Goal: Task Accomplishment & Management: Manage account settings

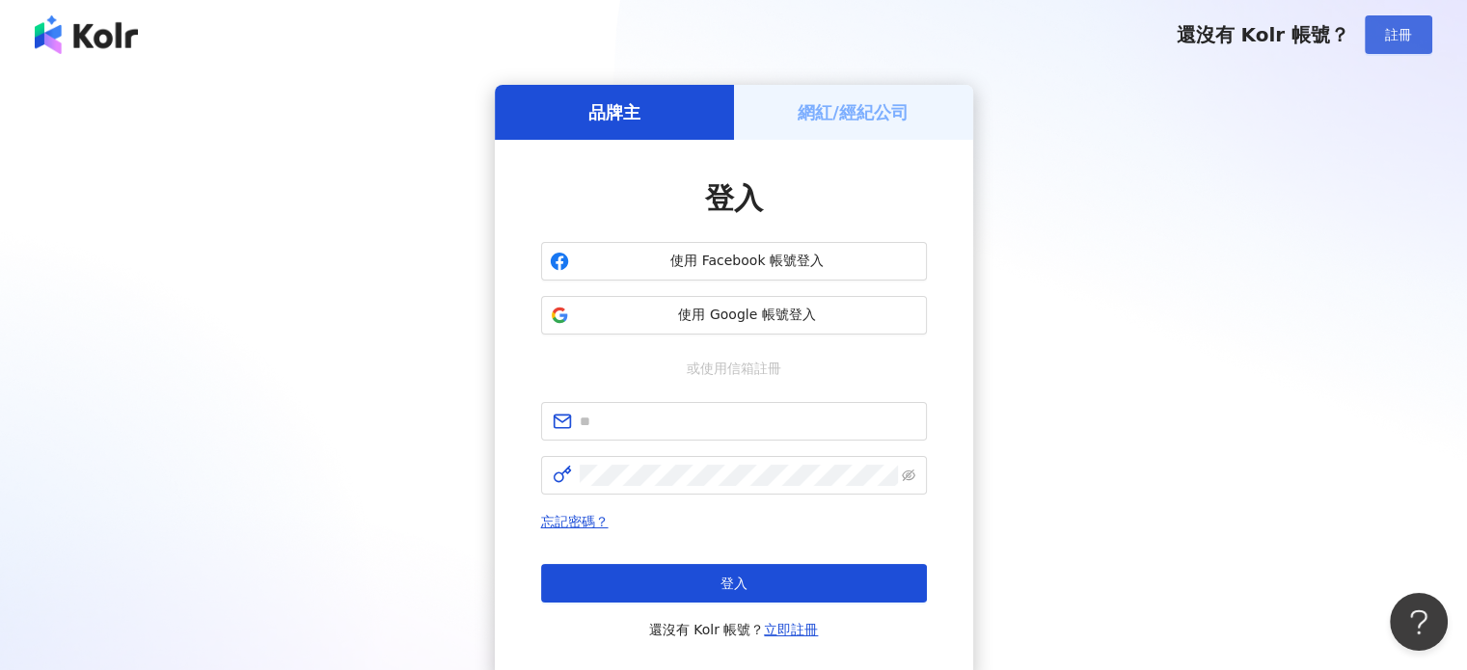
click at [1396, 36] on span "註冊" at bounding box center [1398, 34] width 27 height 15
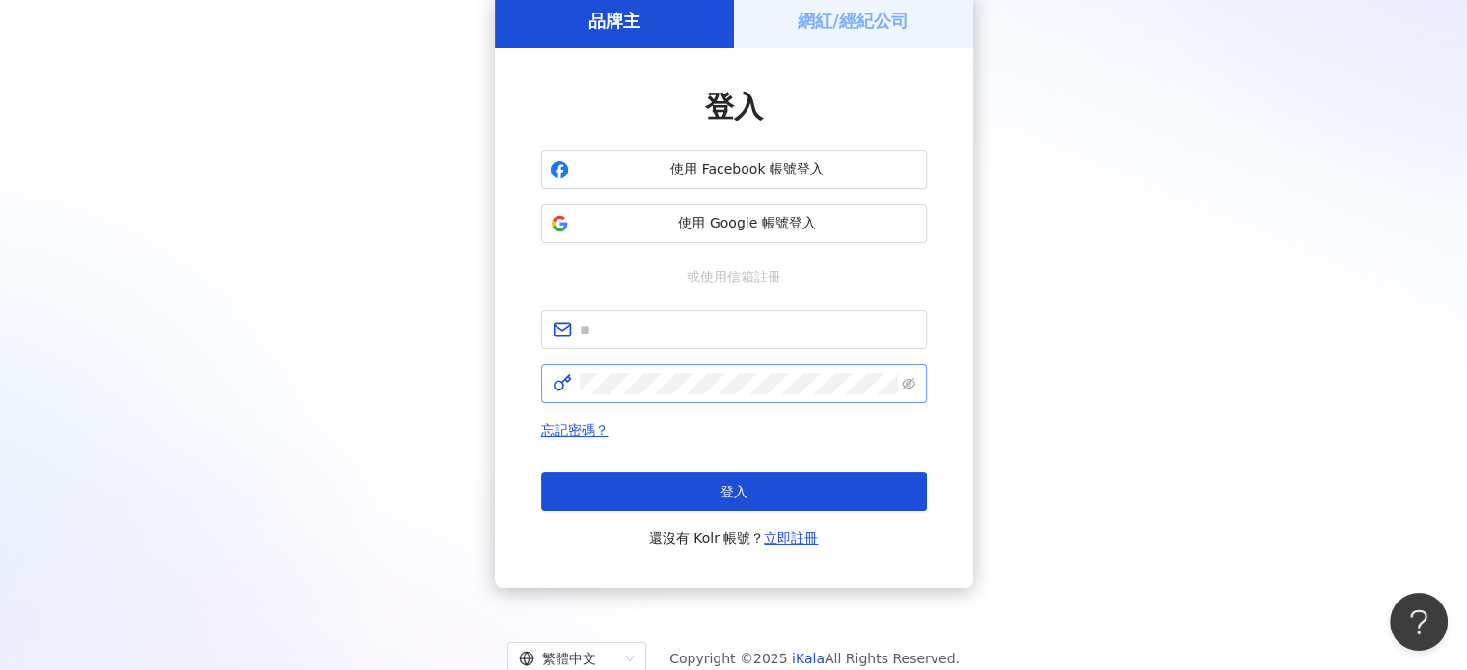
scroll to position [153, 0]
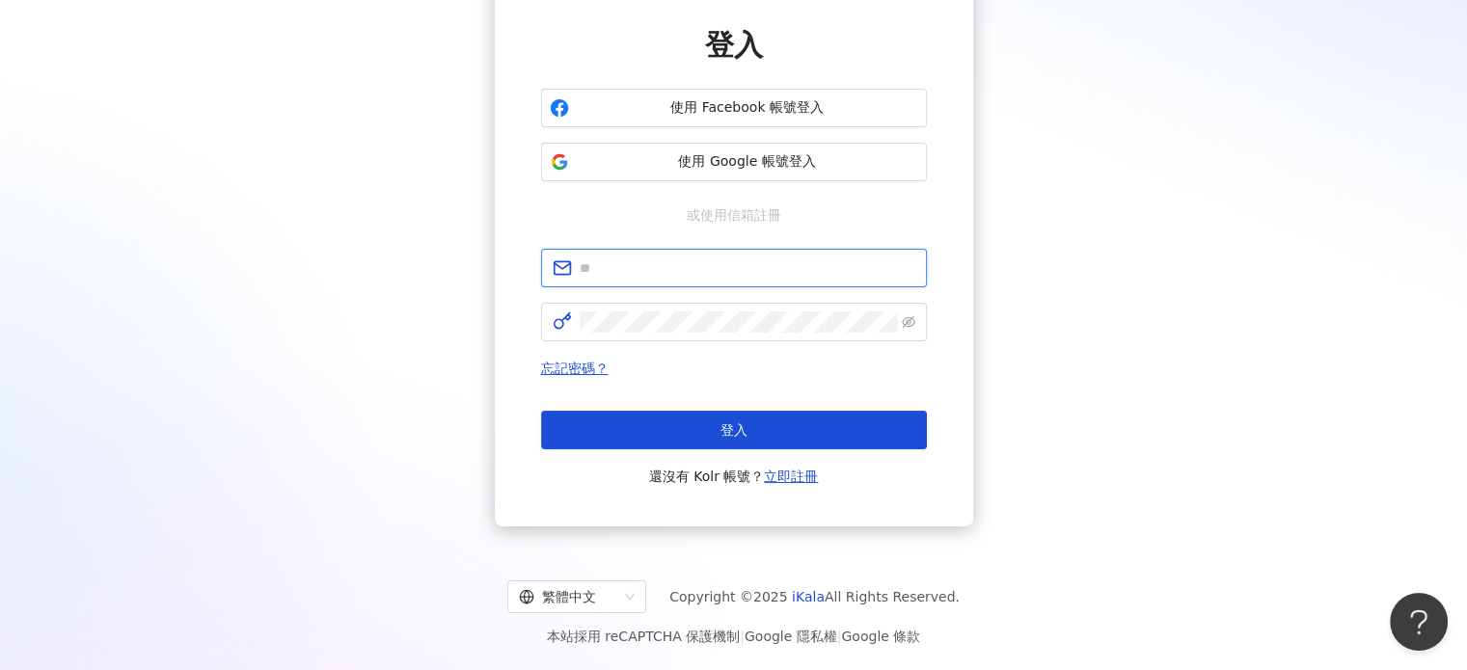
click at [679, 261] on input "text" at bounding box center [748, 268] width 336 height 21
type input "**********"
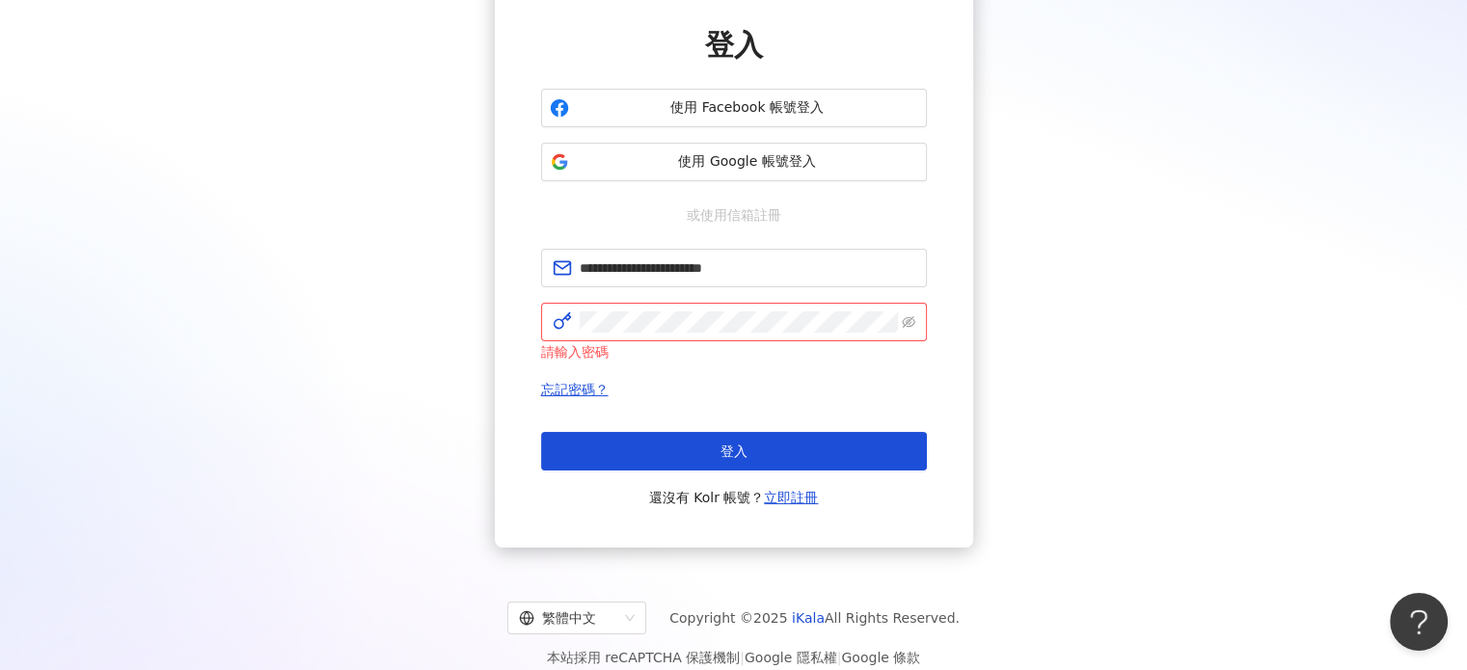
click at [448, 339] on div "**********" at bounding box center [733, 240] width 1421 height 616
click at [397, 341] on div "**********" at bounding box center [733, 240] width 1421 height 616
click button "登入" at bounding box center [734, 451] width 386 height 39
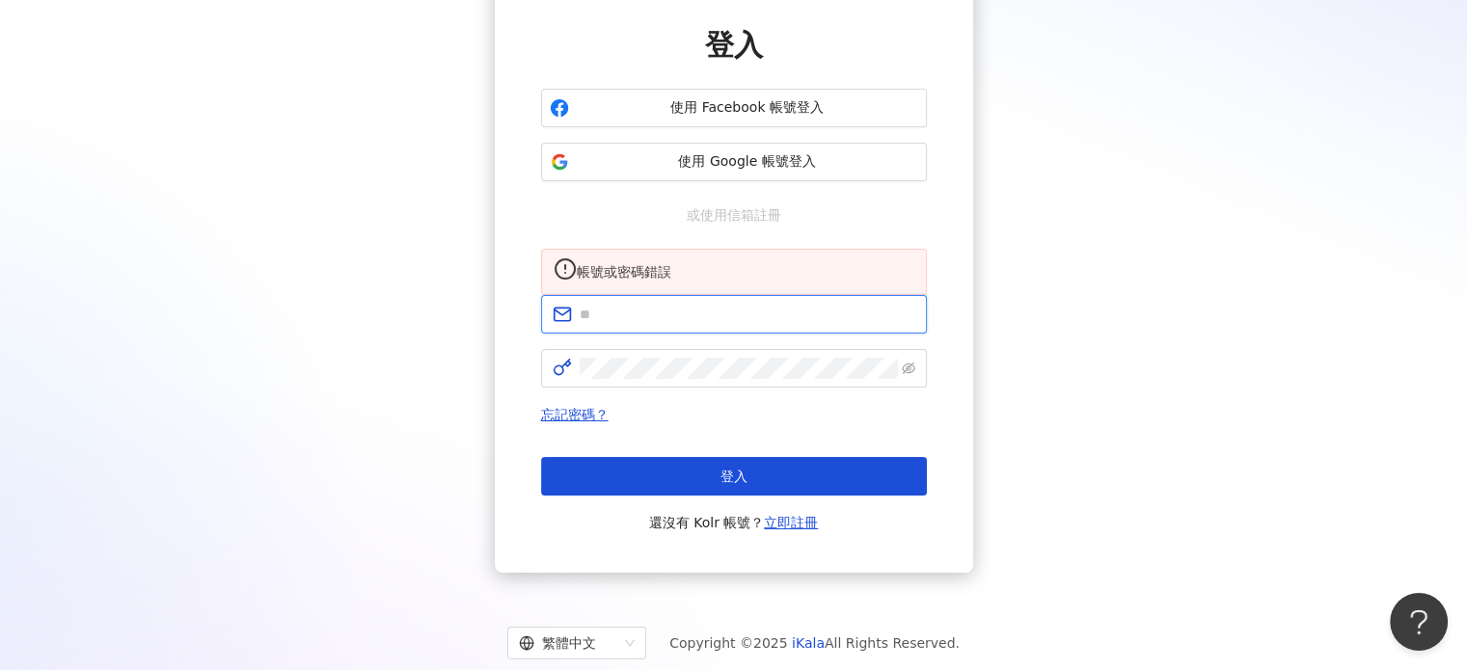
click at [633, 325] on input "text" at bounding box center [748, 314] width 336 height 21
type input "**********"
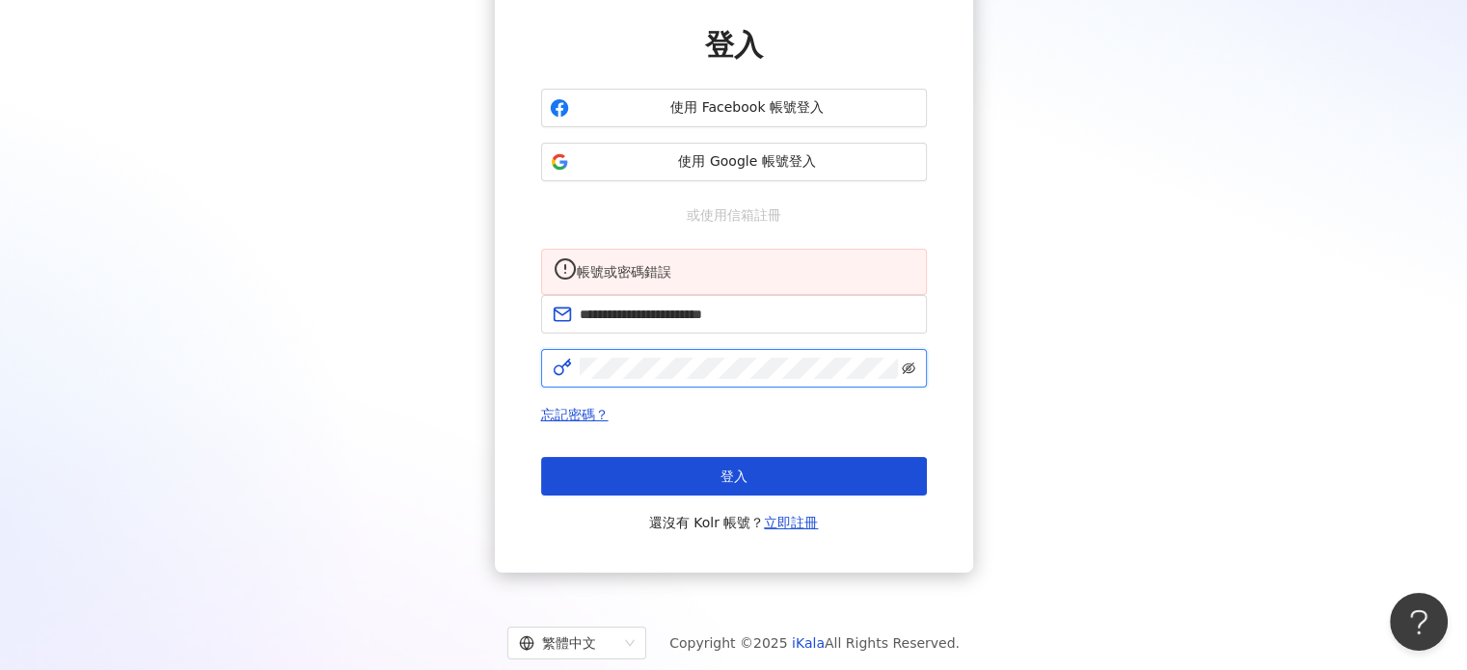
click at [909, 375] on icon "eye-invisible" at bounding box center [909, 369] width 14 height 14
click at [724, 372] on span at bounding box center [734, 368] width 386 height 39
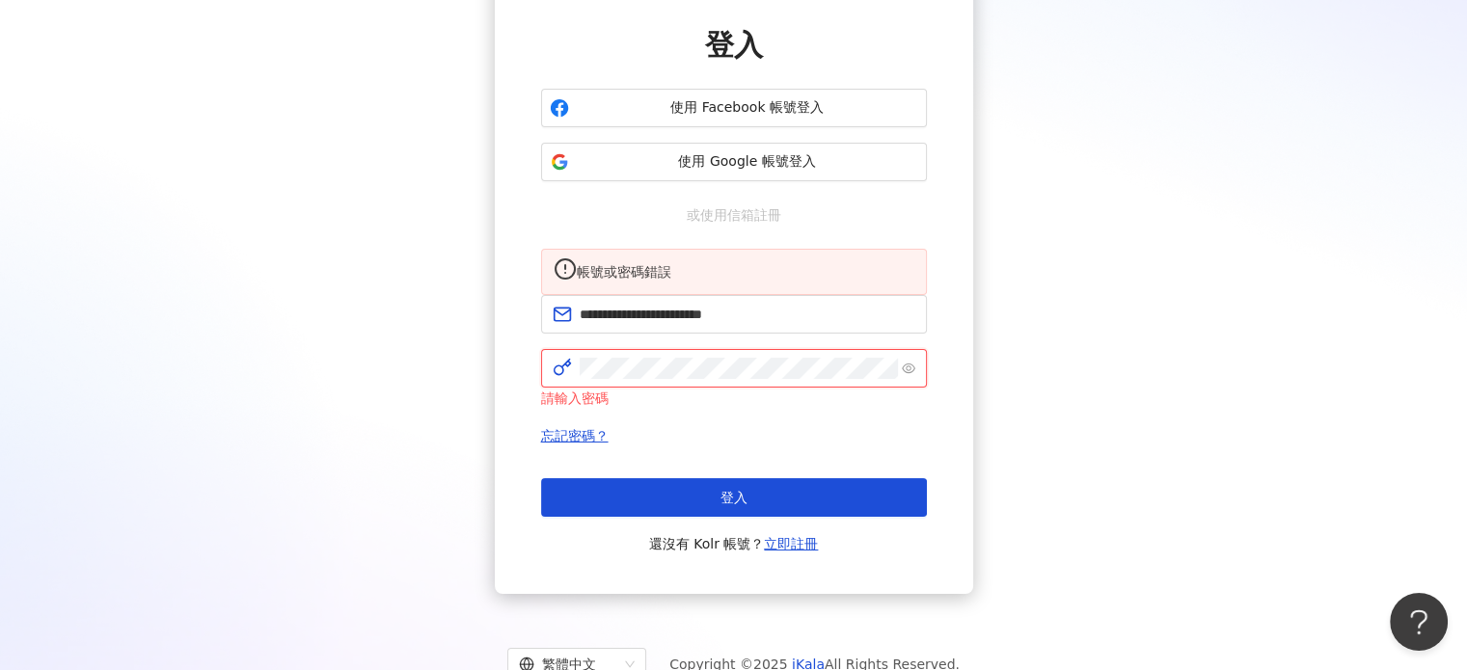
click button "登入" at bounding box center [734, 497] width 386 height 39
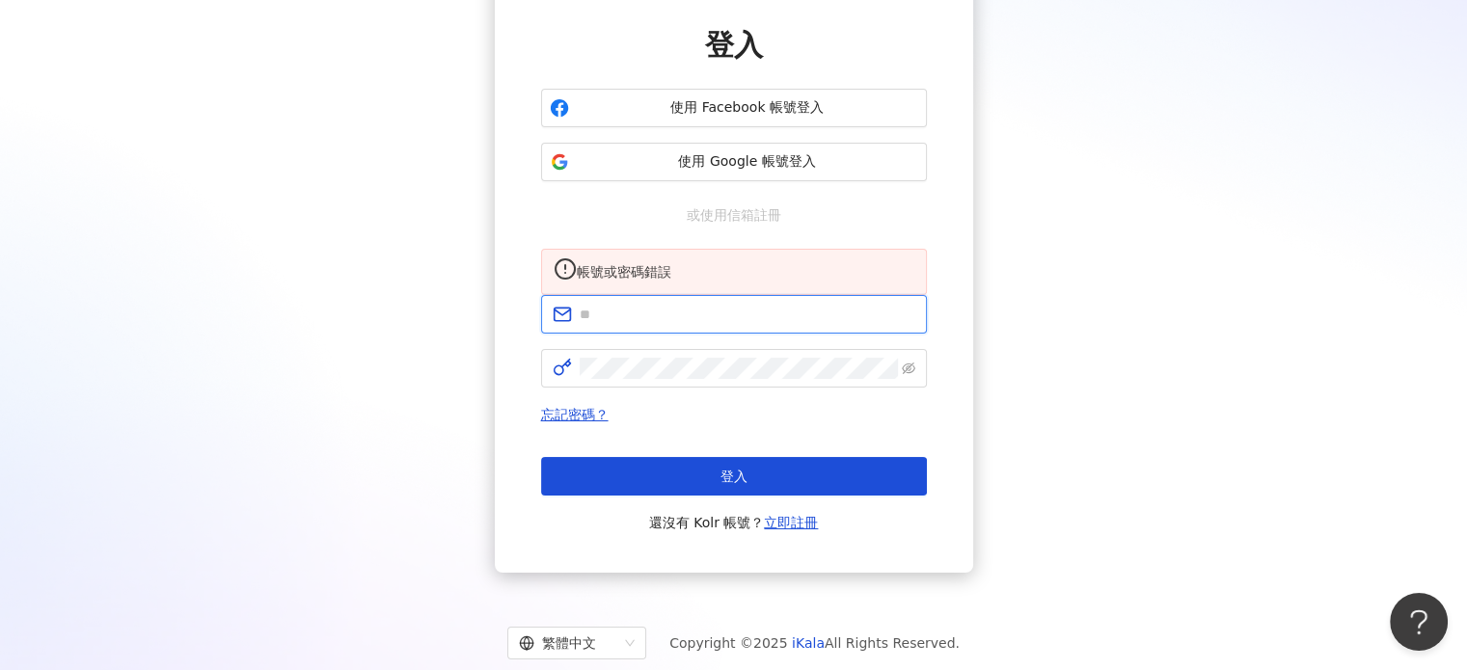
click at [811, 325] on input "text" at bounding box center [748, 314] width 336 height 21
type input "**********"
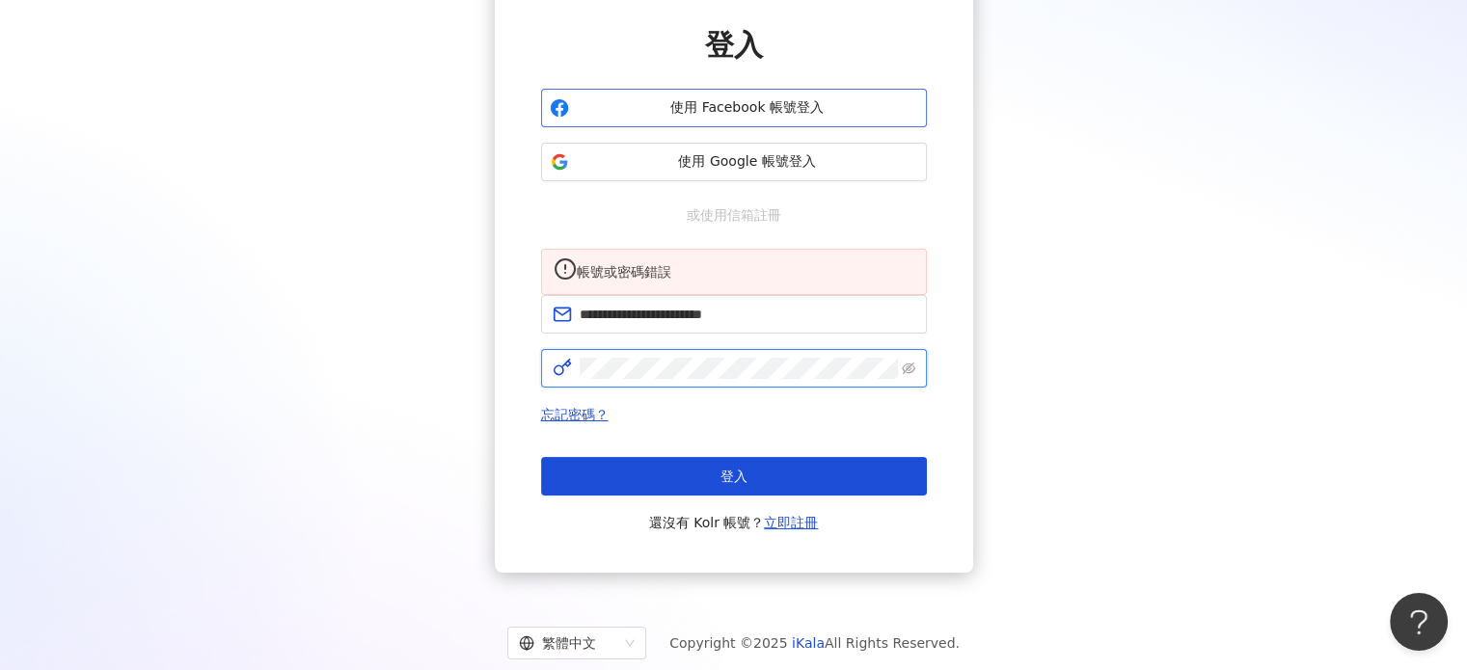
click button "登入" at bounding box center [734, 476] width 386 height 39
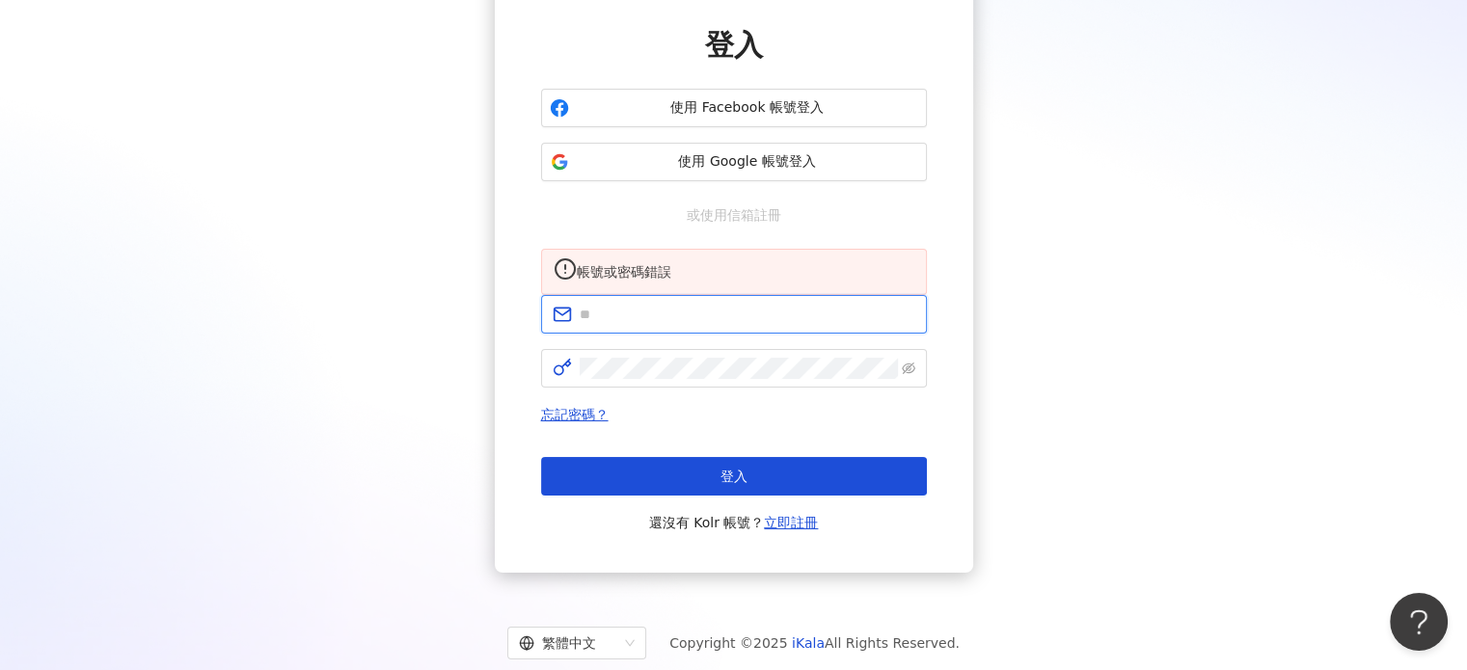
click at [634, 325] on input "text" at bounding box center [748, 314] width 336 height 21
type input "**********"
click at [569, 422] on link "忘記密碼？" at bounding box center [575, 414] width 68 height 15
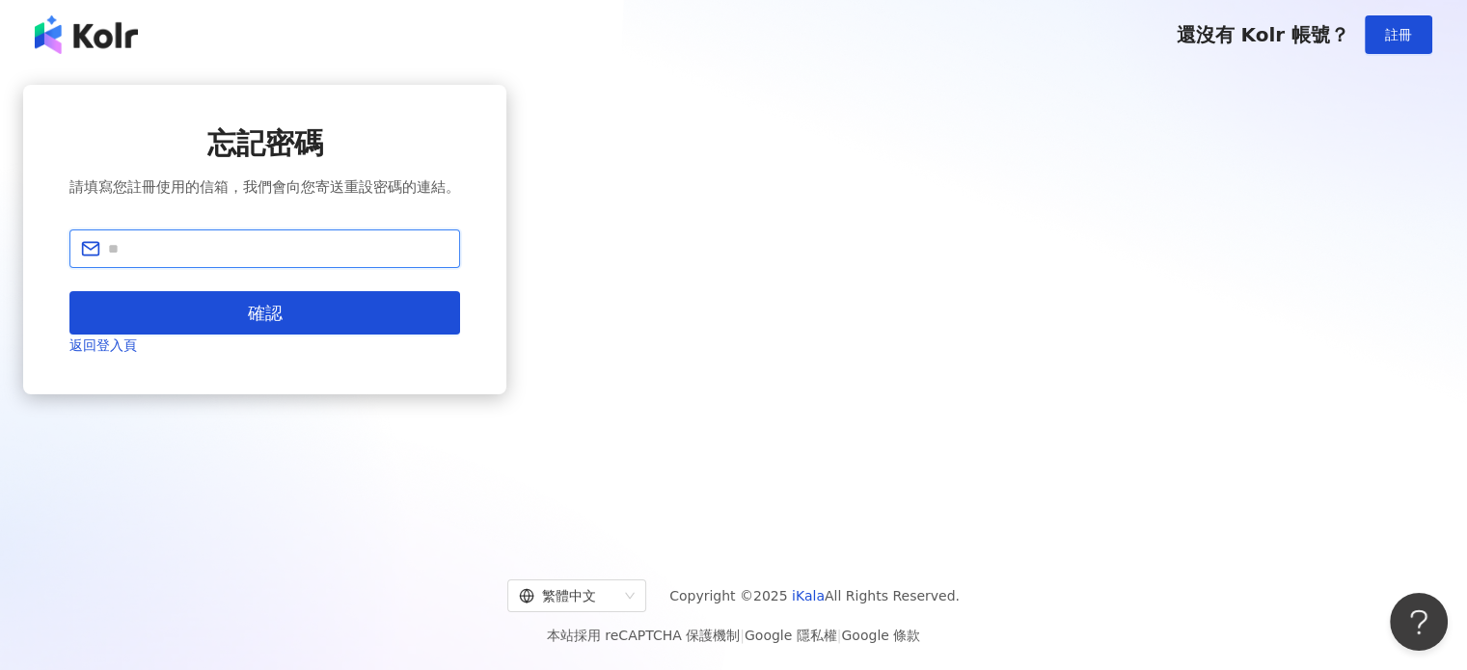
click at [448, 259] on input "text" at bounding box center [278, 248] width 340 height 21
type input "**********"
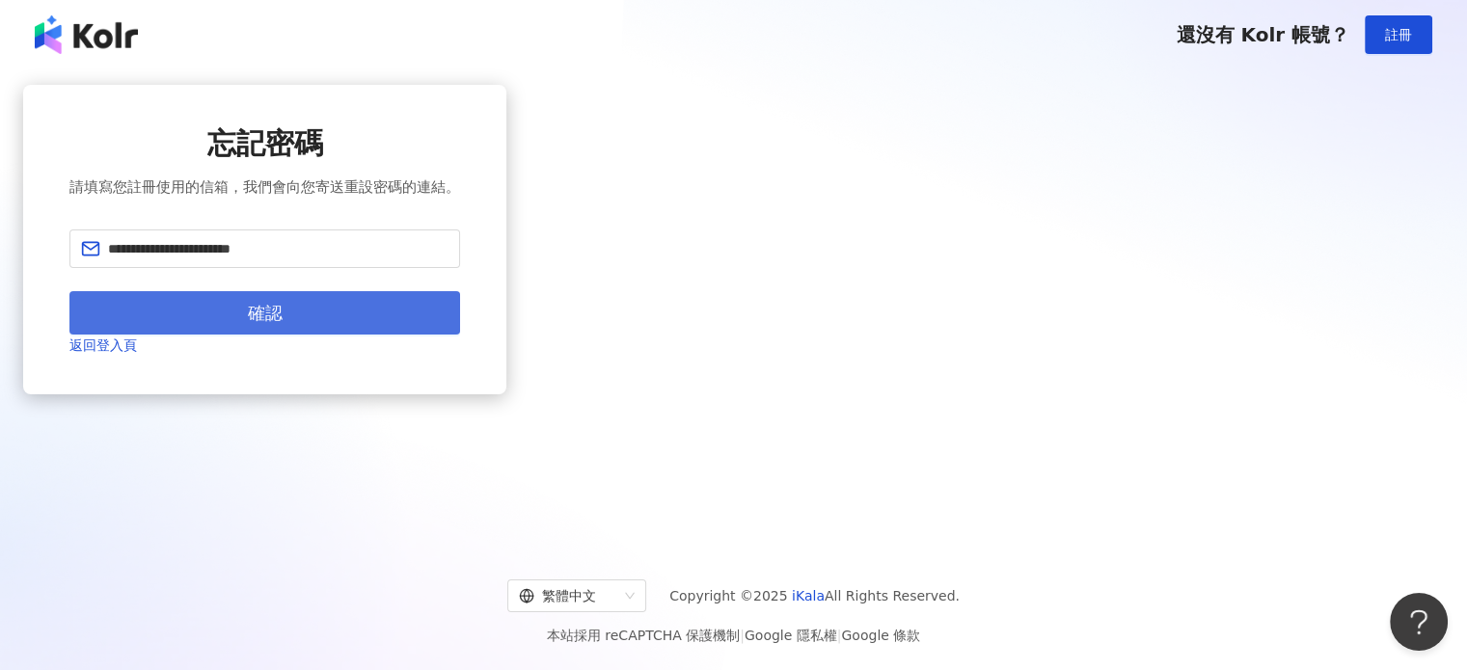
click at [460, 335] on button "確認" at bounding box center [264, 312] width 391 height 43
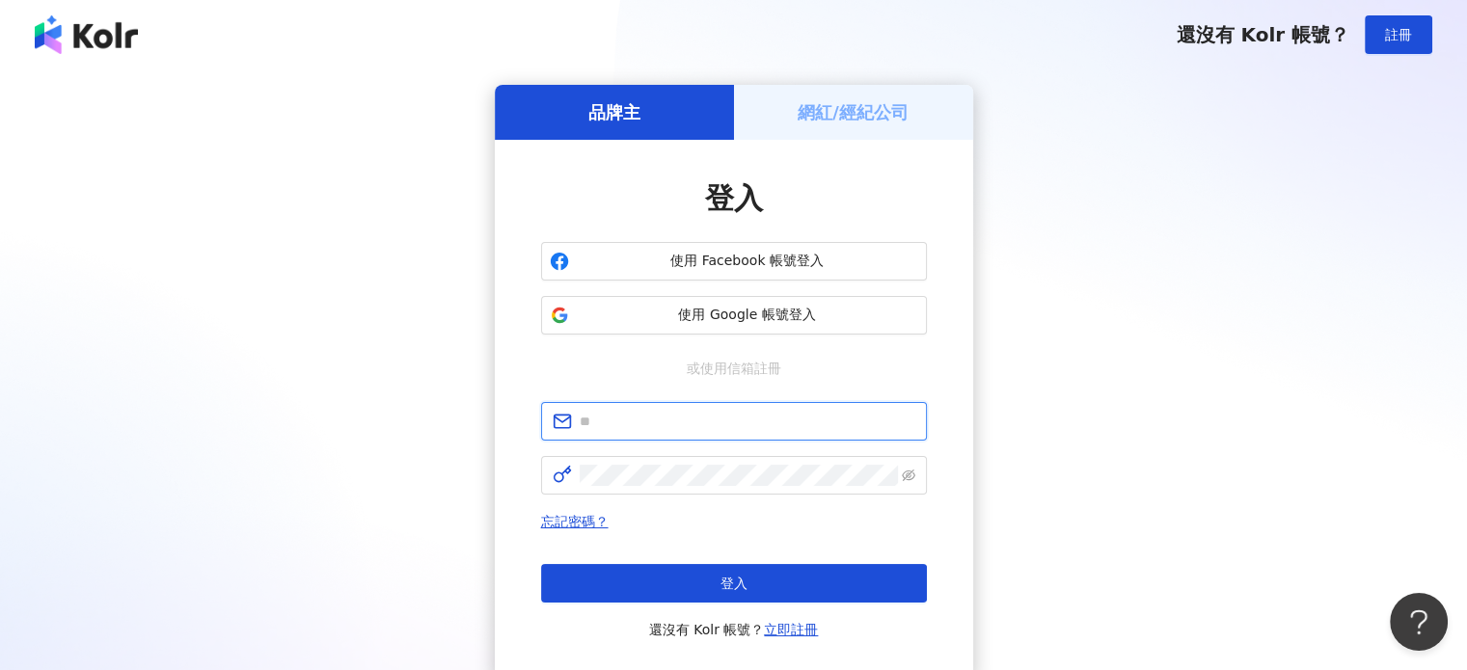
click at [707, 420] on input "text" at bounding box center [748, 421] width 336 height 21
type input "**********"
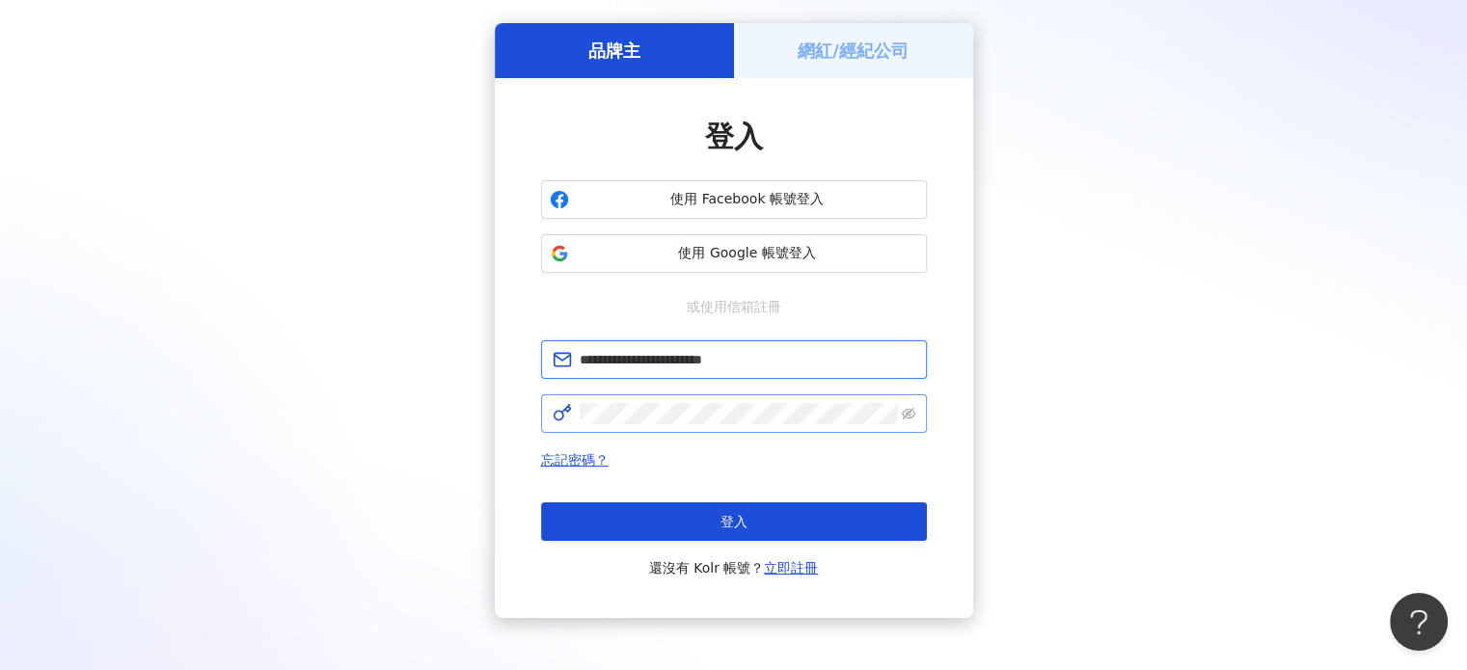
scroll to position [153, 0]
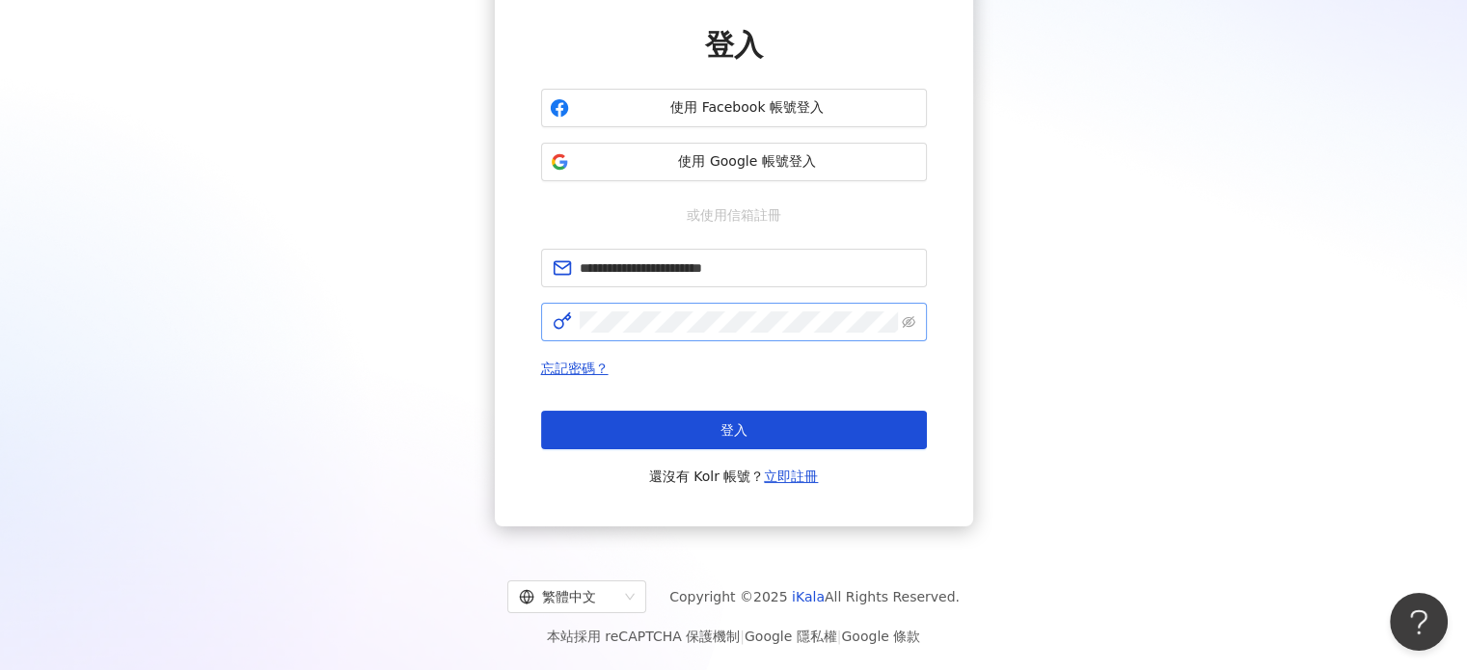
click at [658, 304] on span at bounding box center [734, 322] width 386 height 39
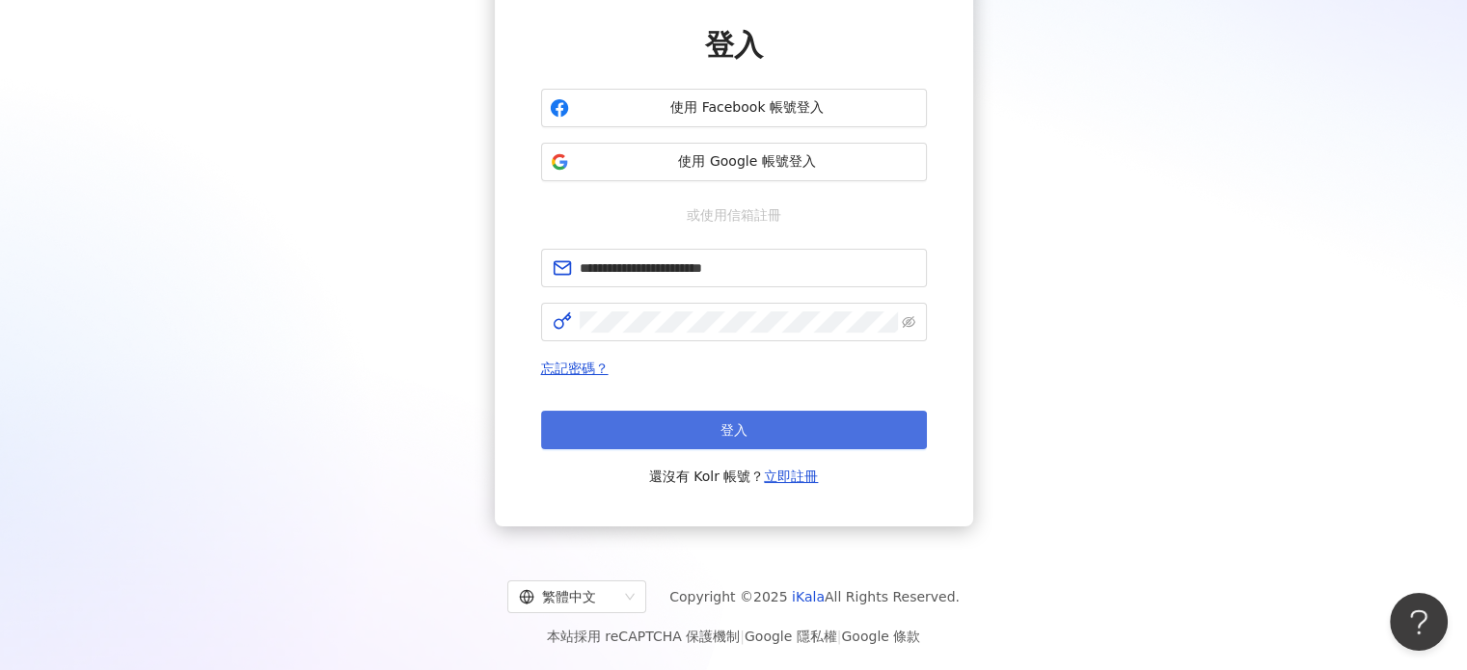
click at [760, 432] on button "登入" at bounding box center [734, 430] width 386 height 39
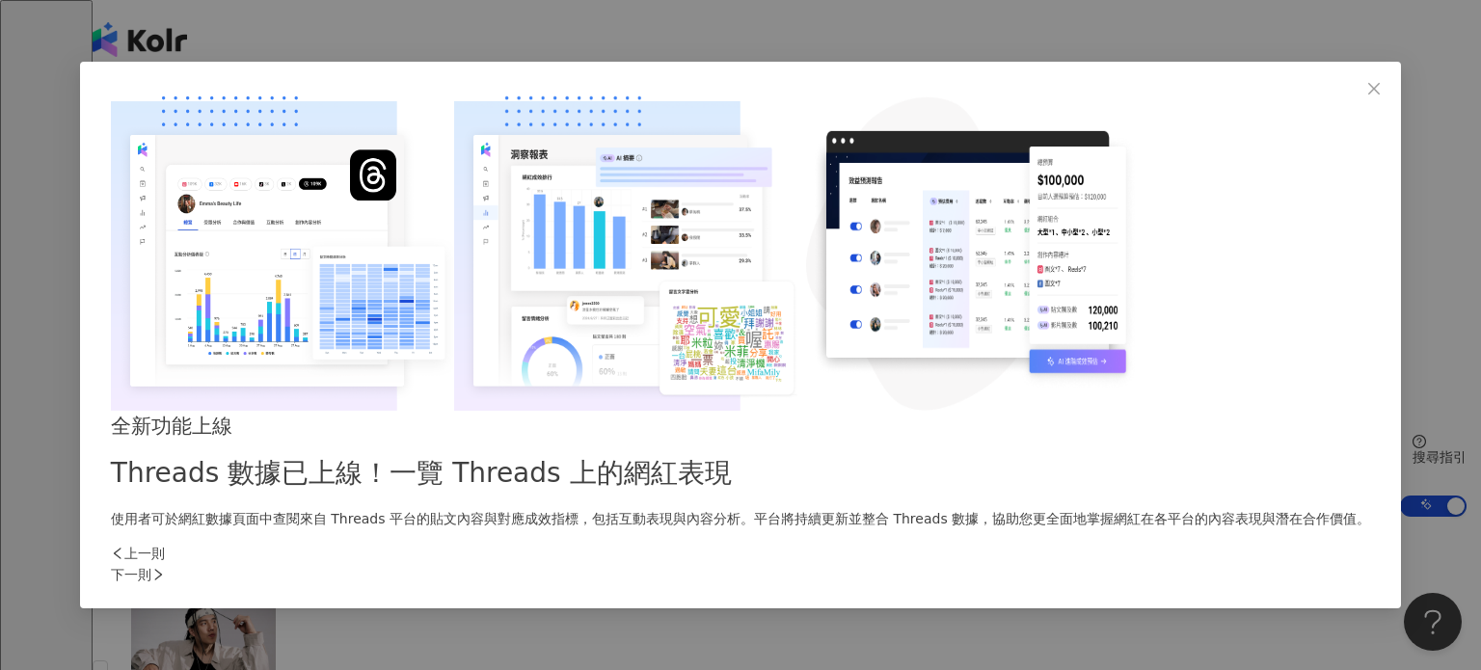
click at [1082, 564] on div "下一則" at bounding box center [741, 574] width 1260 height 21
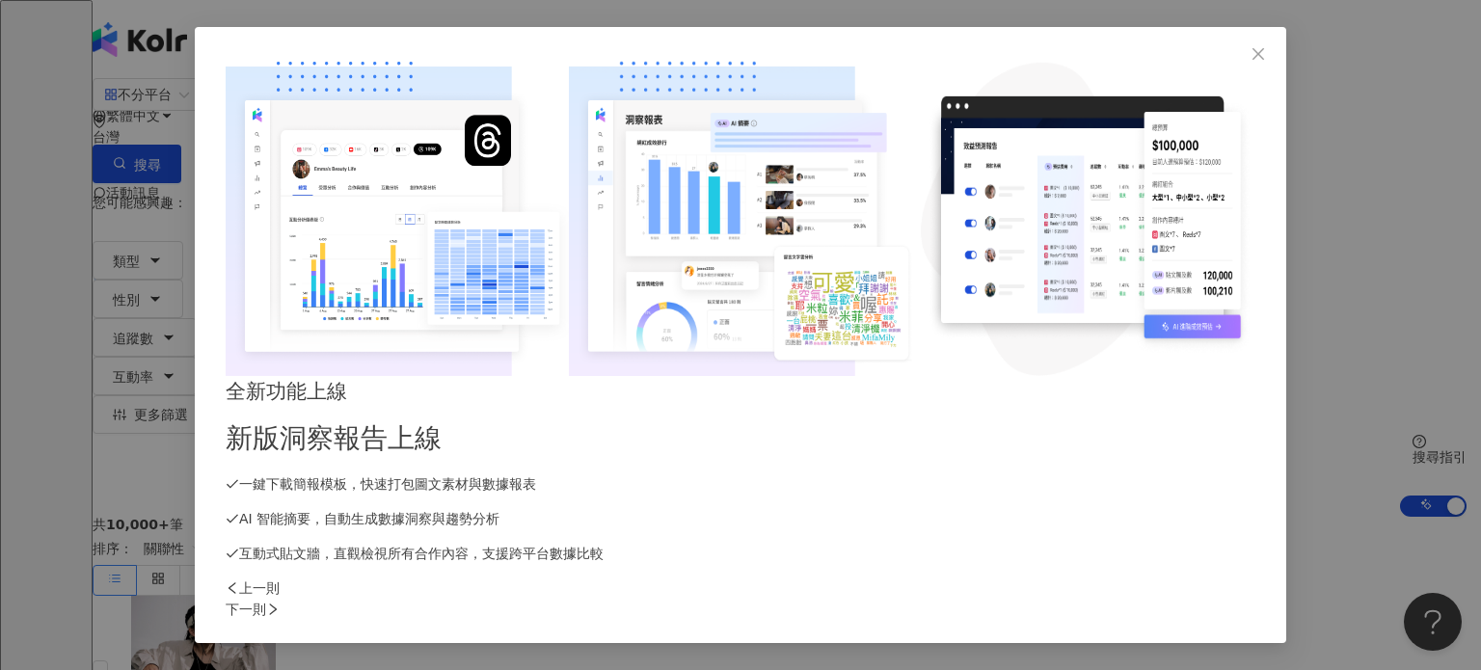
click at [1087, 599] on div "下一則" at bounding box center [741, 609] width 1030 height 21
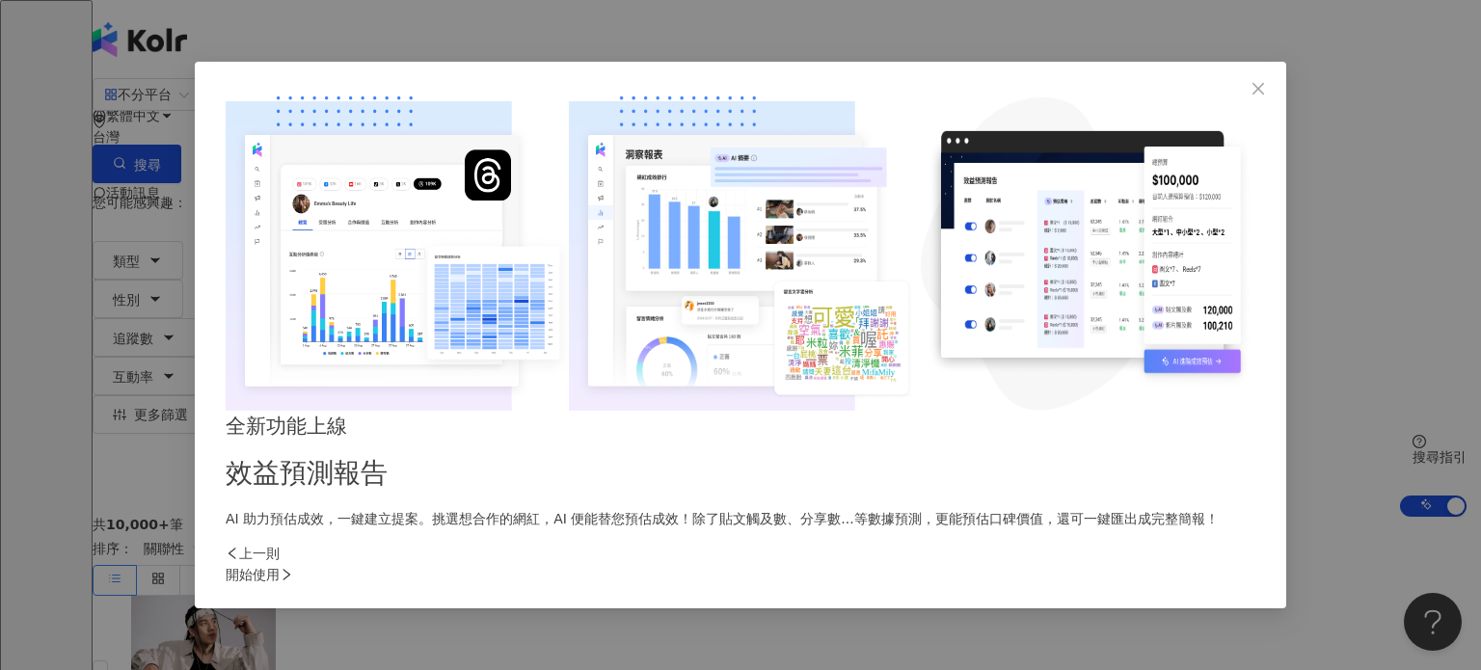
click at [1084, 564] on div "開始使用" at bounding box center [741, 574] width 1030 height 21
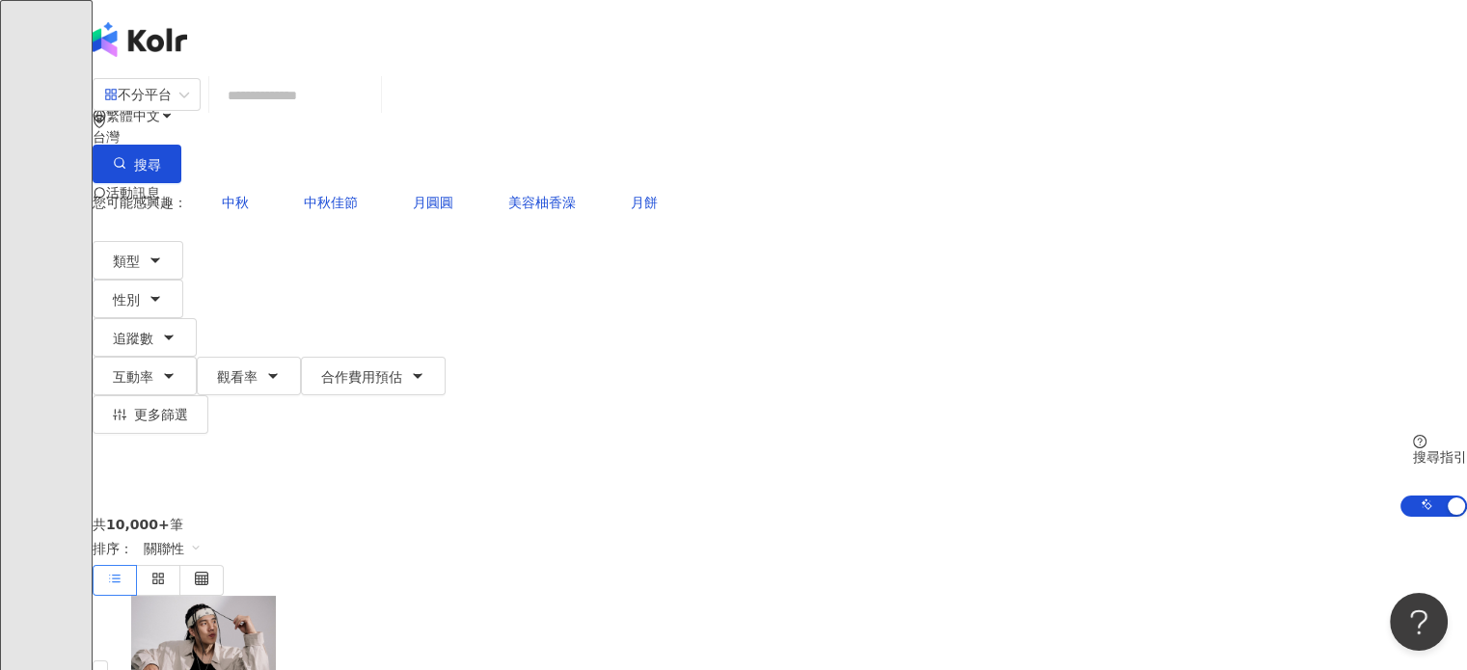
click at [142, 268] on icon at bounding box center [138, 270] width 7 height 4
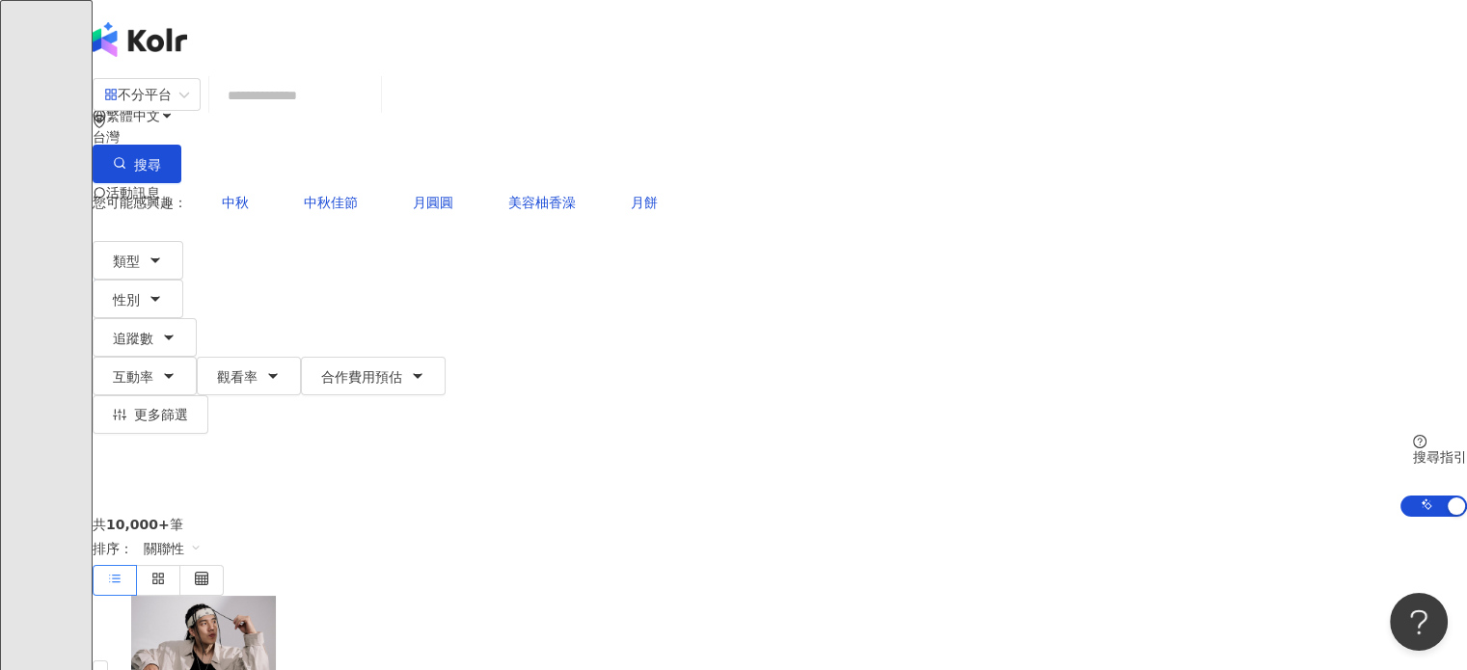
click at [145, 263] on icon at bounding box center [138, 270] width 14 height 14
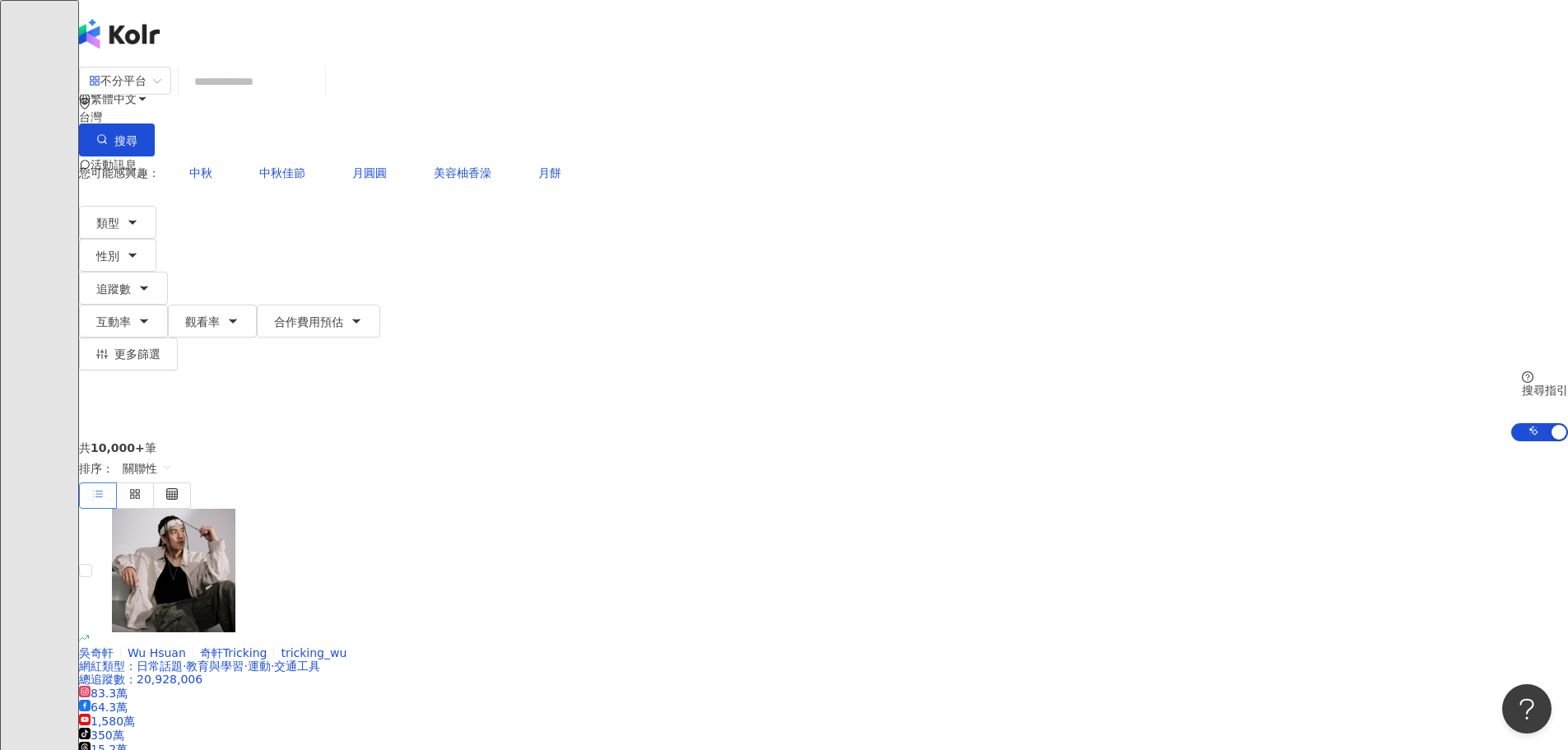
click at [1251, 36] on header "繁體中文 活動訊息 I" at bounding box center [824, 32] width 1489 height 66
drag, startPoint x: 1081, startPoint y: 6, endPoint x: 1397, endPoint y: 35, distance: 317.3
click at [1251, 35] on header "繁體中文 活動訊息 I" at bounding box center [824, 32] width 1489 height 66
click at [1251, 197] on div "I" at bounding box center [824, 230] width 1489 height 66
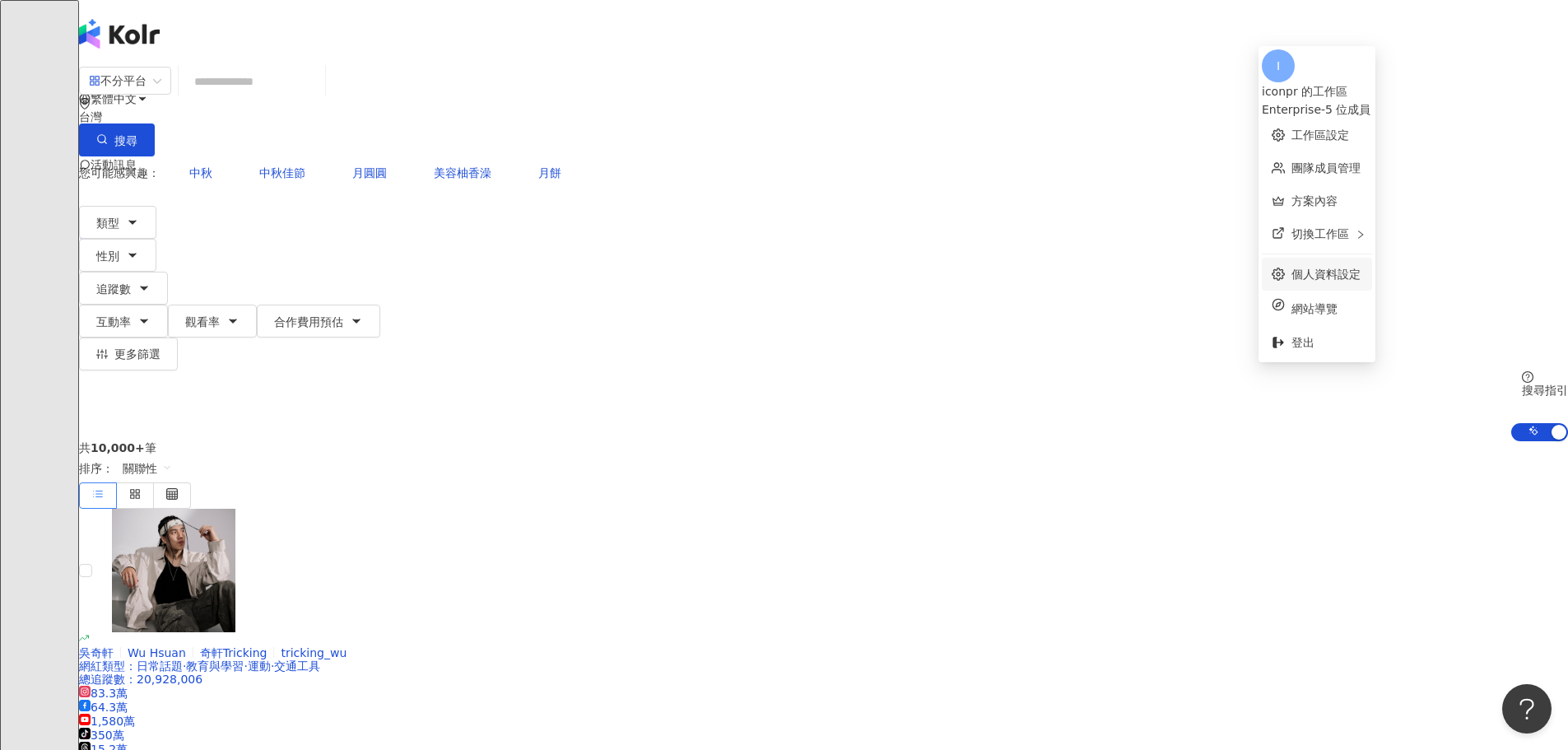
click at [1251, 267] on link "個人資料設定" at bounding box center [1326, 273] width 69 height 13
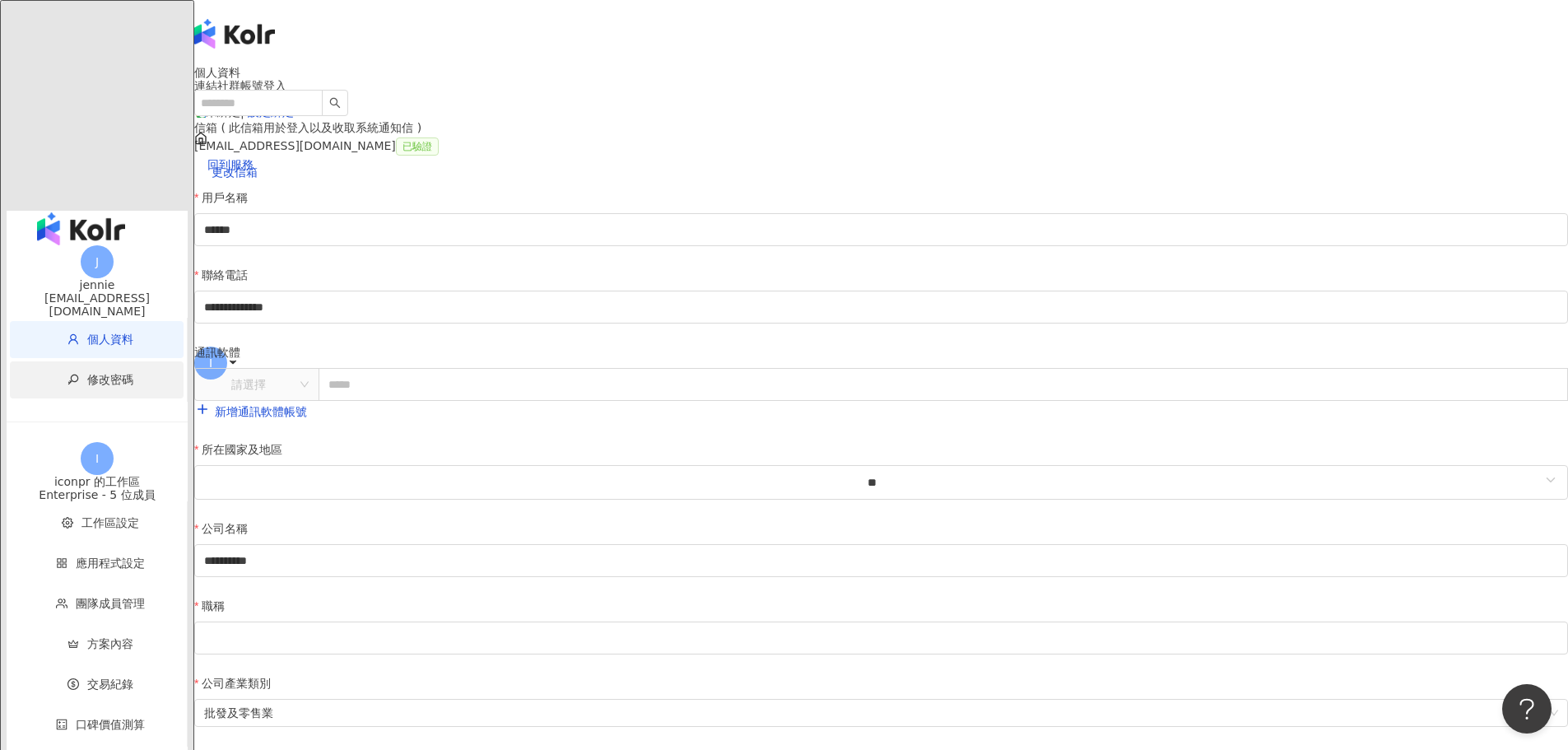
click at [87, 373] on span "修改密碼" at bounding box center [110, 379] width 46 height 13
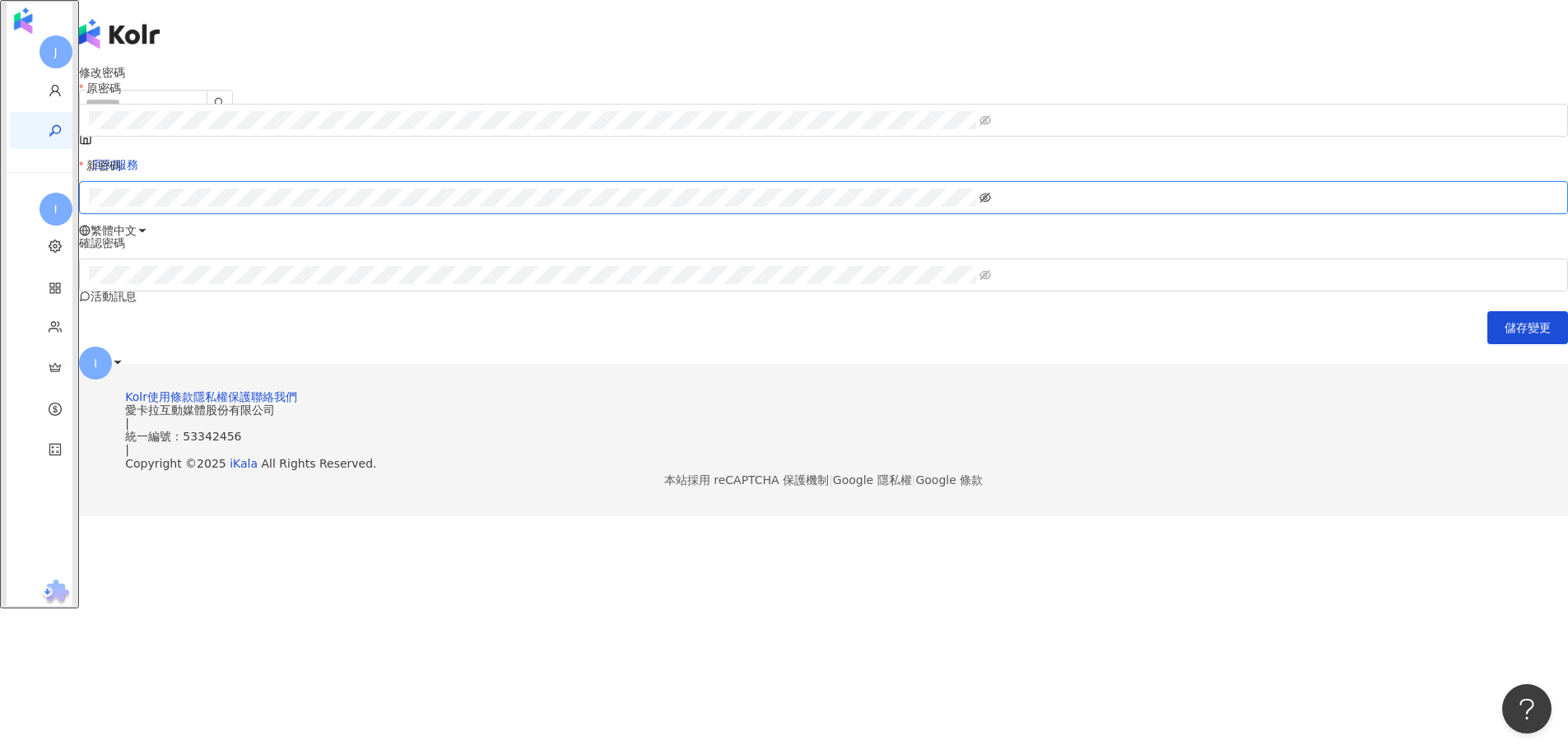
click at [991, 202] on icon "eye-invisible" at bounding box center [986, 198] width 12 height 10
click at [991, 201] on icon "eye" at bounding box center [986, 198] width 12 height 9
click at [991, 202] on icon "eye-invisible" at bounding box center [986, 198] width 12 height 10
click at [1251, 311] on button "儲存變更" at bounding box center [1528, 328] width 81 height 33
